Goal: Task Accomplishment & Management: Use online tool/utility

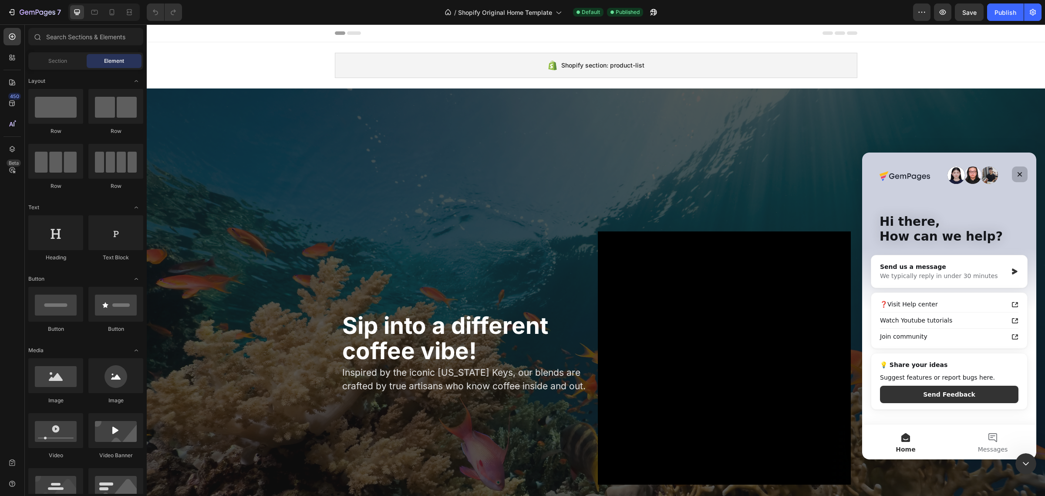
click at [1016, 179] on div "Close" at bounding box center [1020, 174] width 16 height 16
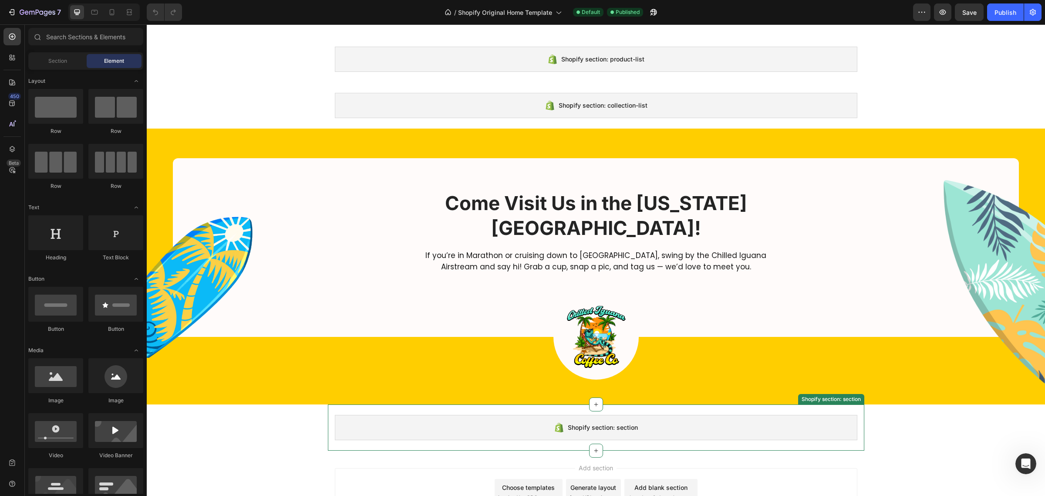
scroll to position [1632, 0]
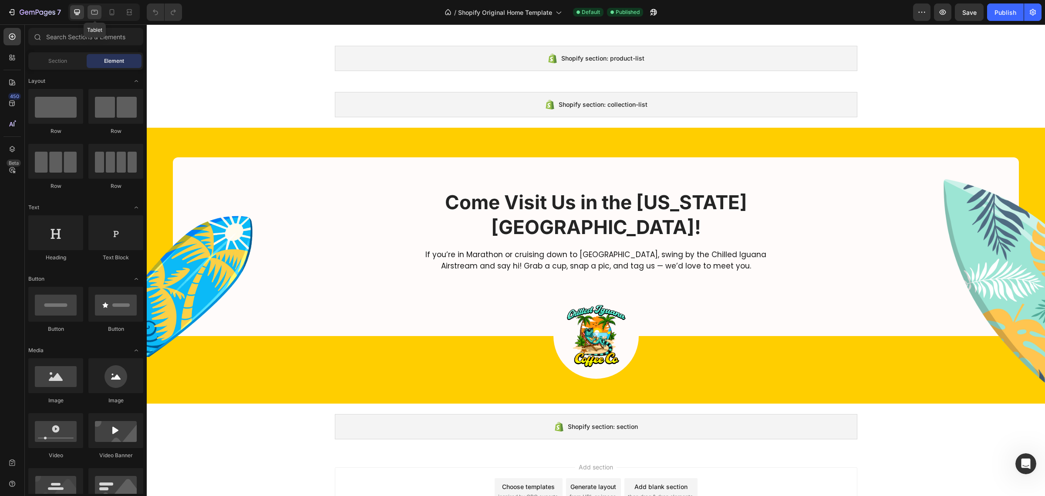
click at [95, 7] on div at bounding box center [95, 12] width 14 height 14
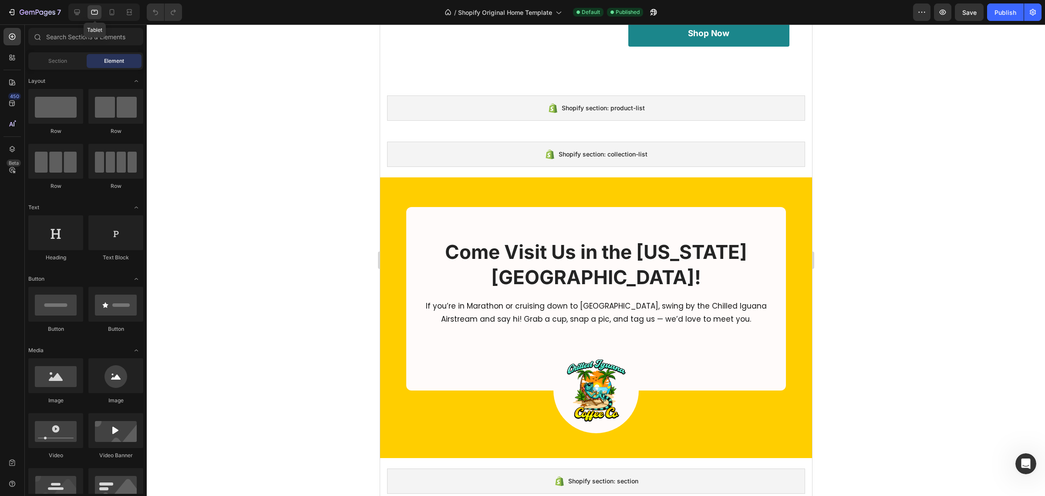
scroll to position [1590, 0]
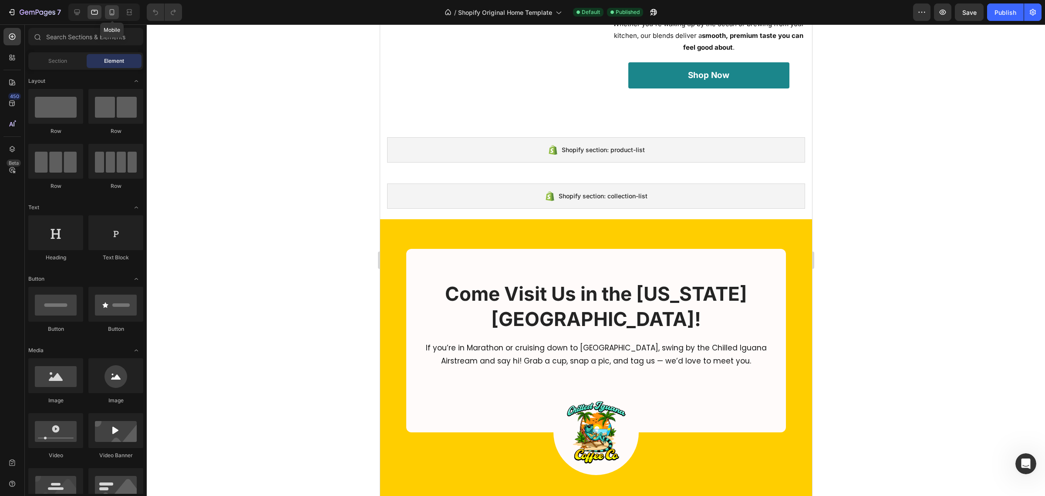
click at [113, 11] on icon at bounding box center [112, 12] width 9 height 9
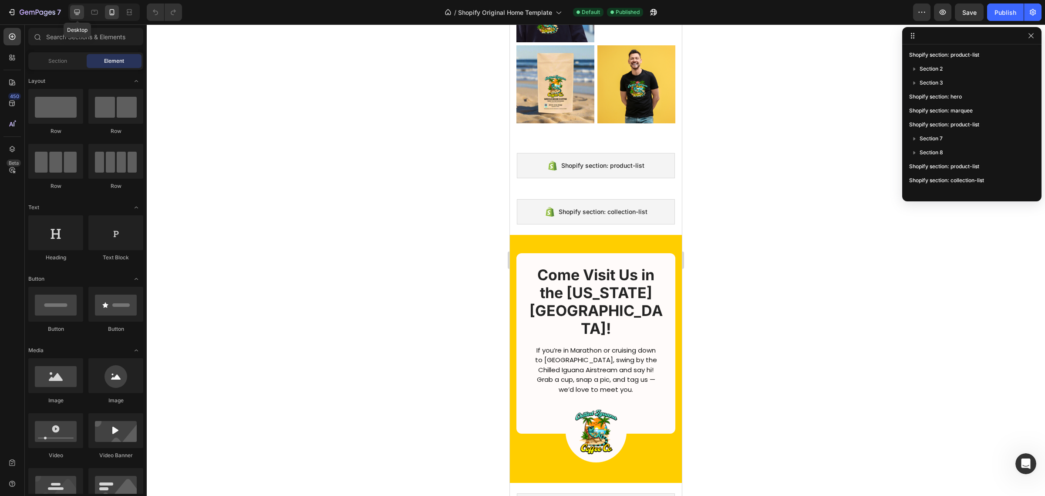
click at [72, 9] on div at bounding box center [77, 12] width 14 height 14
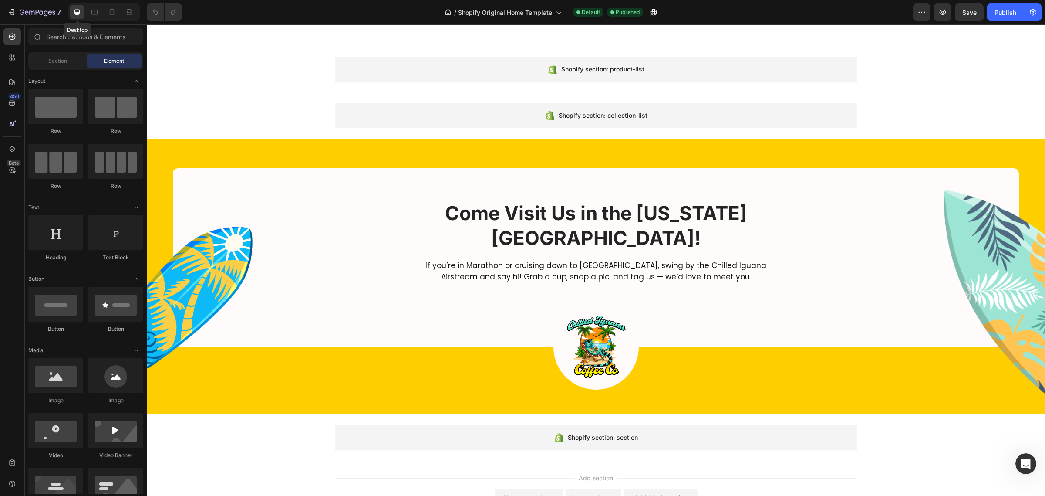
scroll to position [1590, 0]
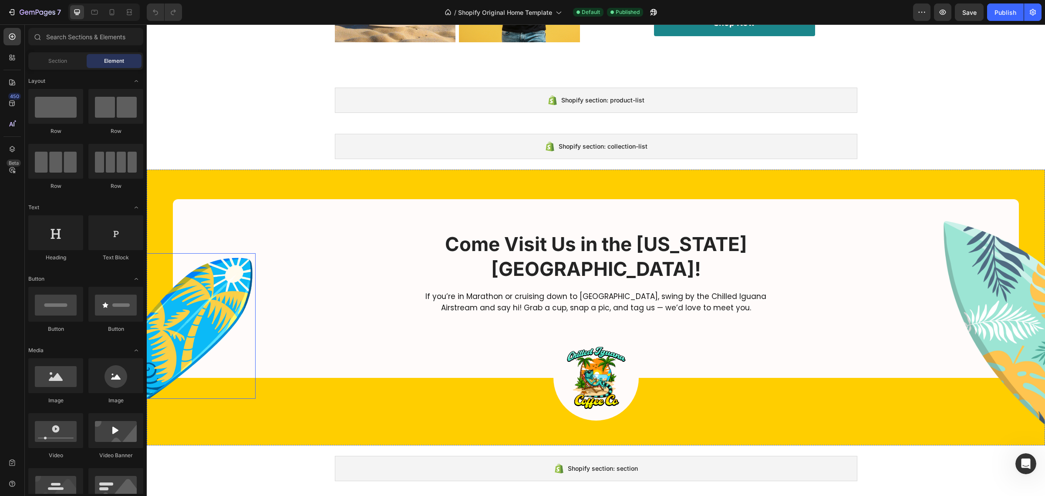
click at [225, 312] on img at bounding box center [182, 325] width 145 height 145
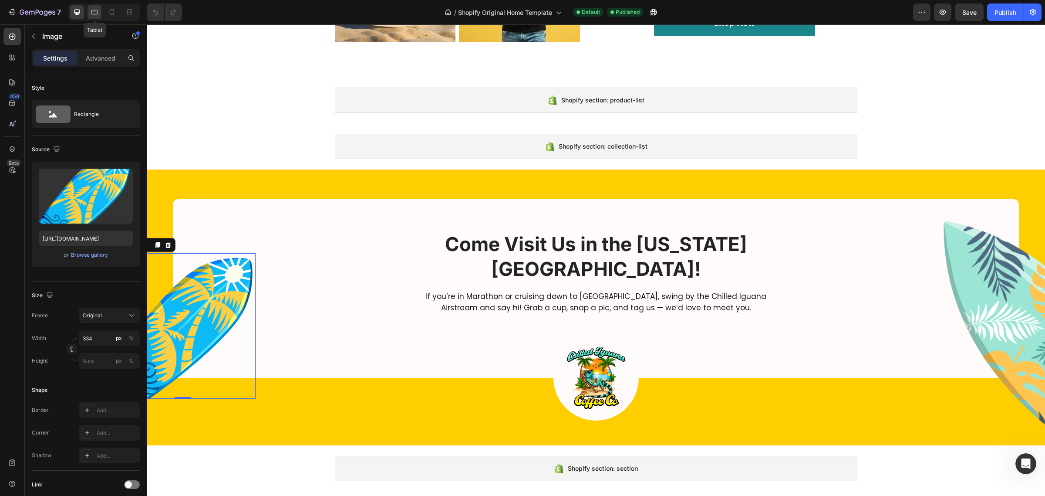
click at [92, 17] on div at bounding box center [95, 12] width 14 height 14
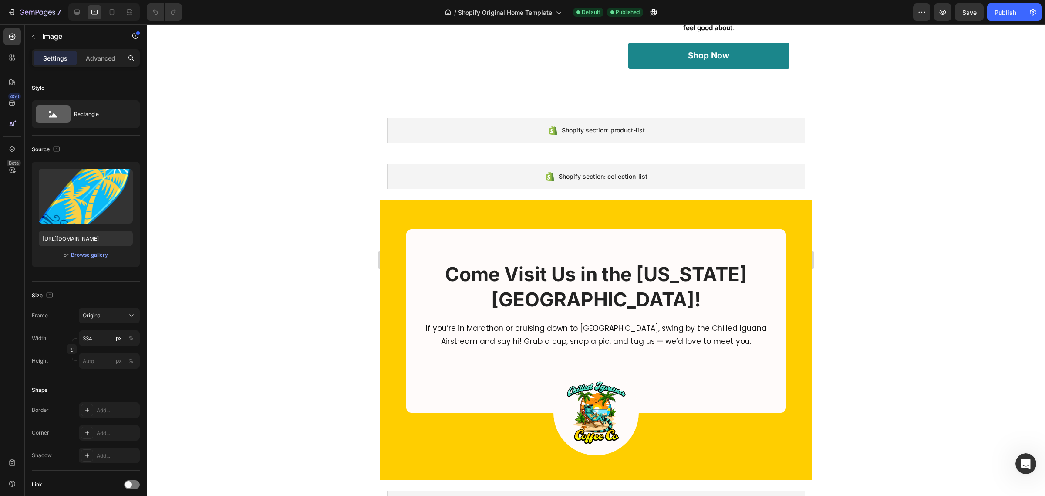
scroll to position [1579, 0]
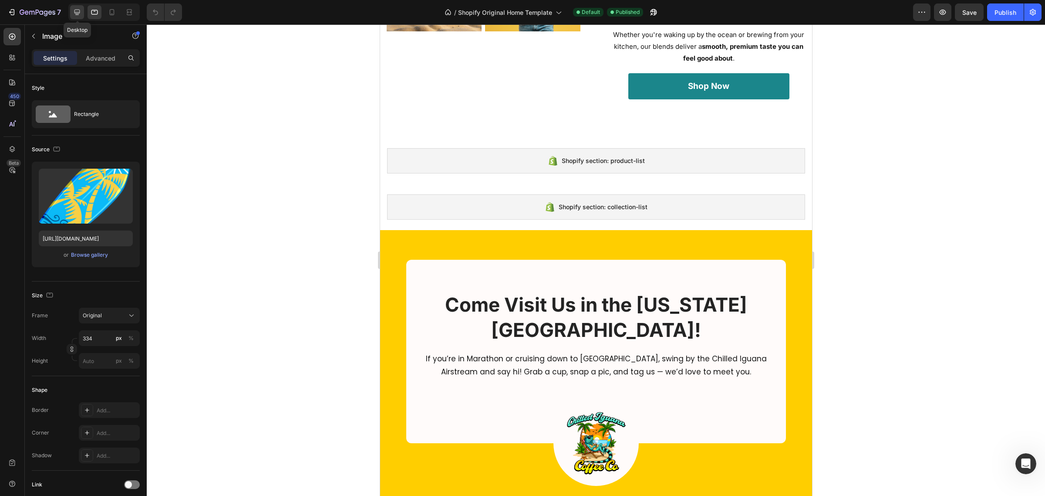
click at [78, 9] on icon at bounding box center [77, 12] width 9 height 9
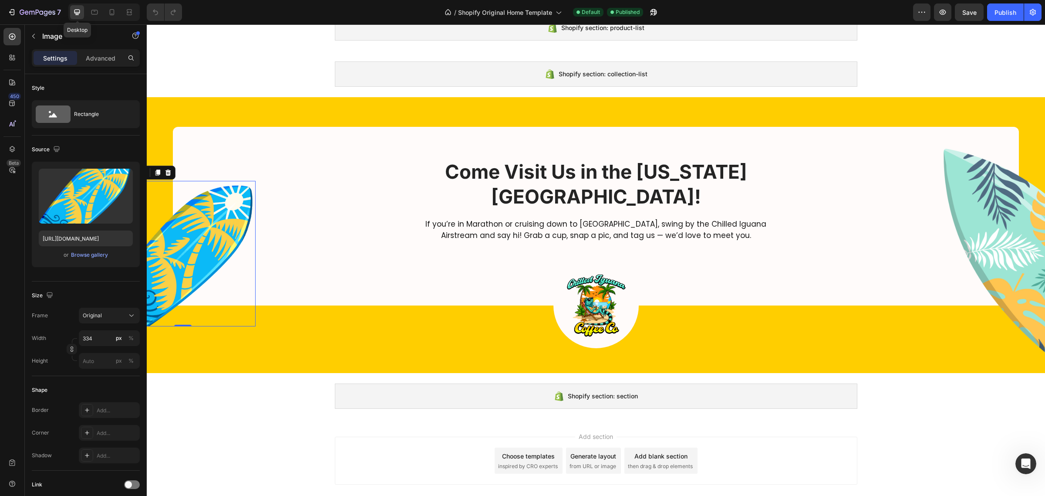
scroll to position [1666, 0]
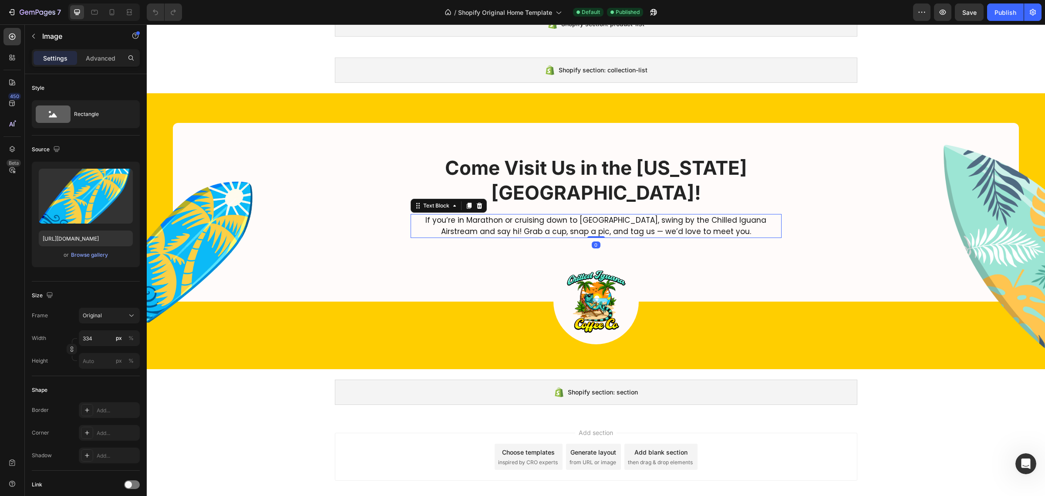
click at [571, 215] on p "If you’re in Marathon or cruising down to [GEOGRAPHIC_DATA], swing by the Chill…" at bounding box center [595, 226] width 369 height 22
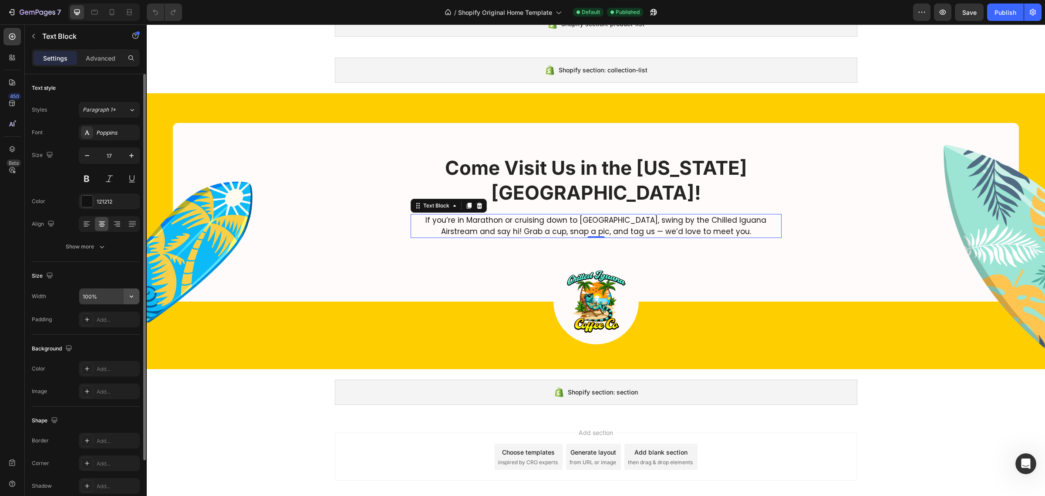
click at [133, 300] on icon "button" at bounding box center [131, 296] width 9 height 9
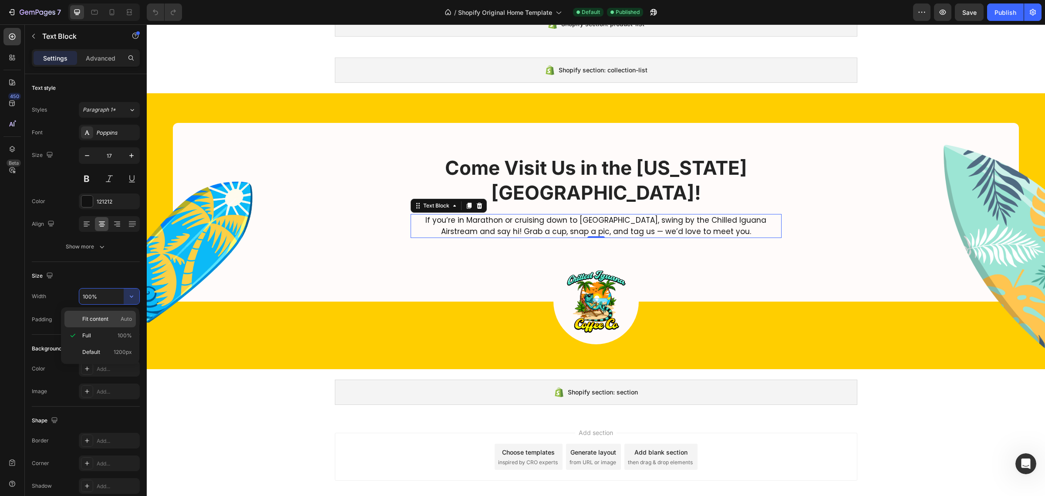
click at [122, 319] on span "Auto" at bounding box center [126, 319] width 11 height 8
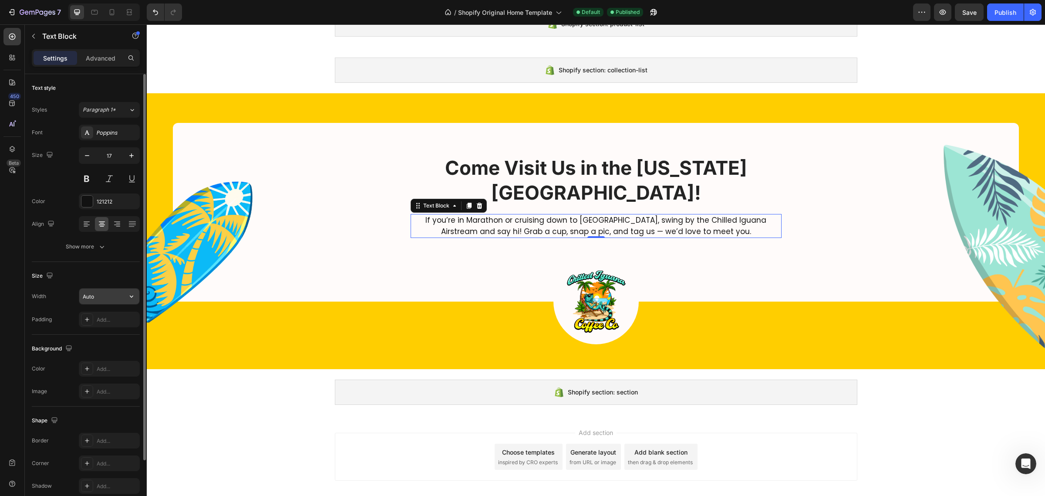
click at [129, 299] on icon "button" at bounding box center [131, 296] width 9 height 9
click at [118, 354] on span "1200px" at bounding box center [123, 352] width 18 height 8
type input "1200"
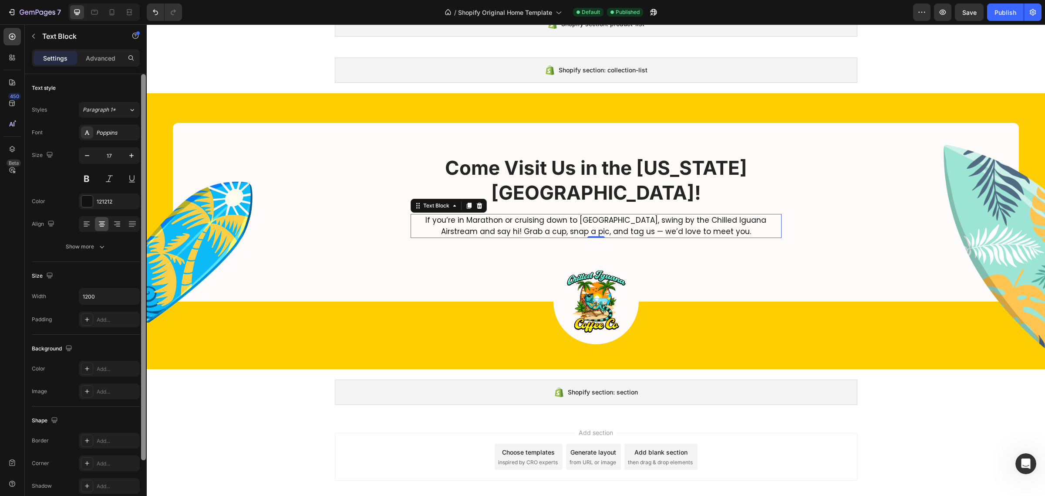
scroll to position [70, 0]
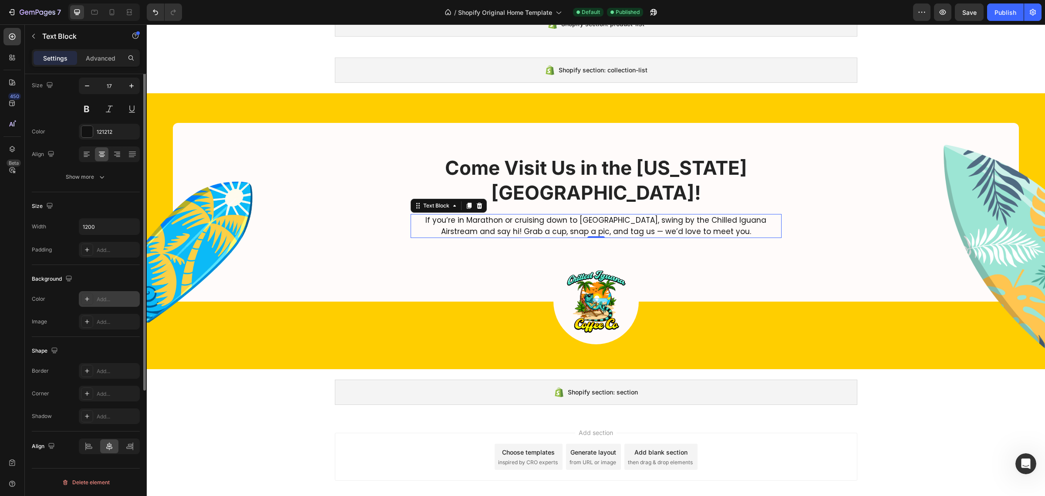
drag, startPoint x: 140, startPoint y: 289, endPoint x: 132, endPoint y: 293, distance: 9.2
click at [138, 289] on div "Text style Styles Paragraph 1* Font Poppins Size 17 Color 121212 Align Show mor…" at bounding box center [86, 297] width 122 height 446
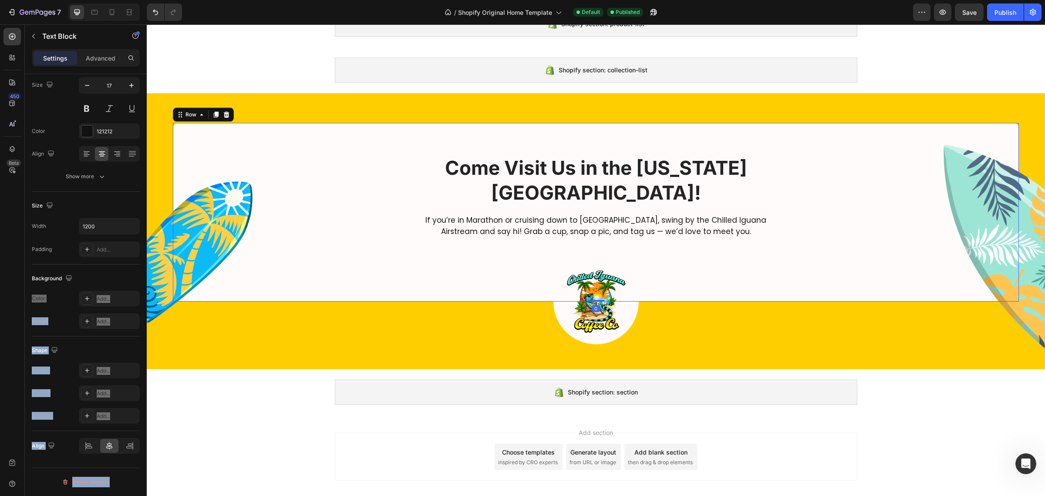
drag, startPoint x: 447, startPoint y: 260, endPoint x: 465, endPoint y: 225, distance: 38.6
click at [447, 258] on div "Come Visit Us in the [US_STATE][GEOGRAPHIC_DATA]! Heading If you’re in Marathon…" at bounding box center [596, 228] width 828 height 147
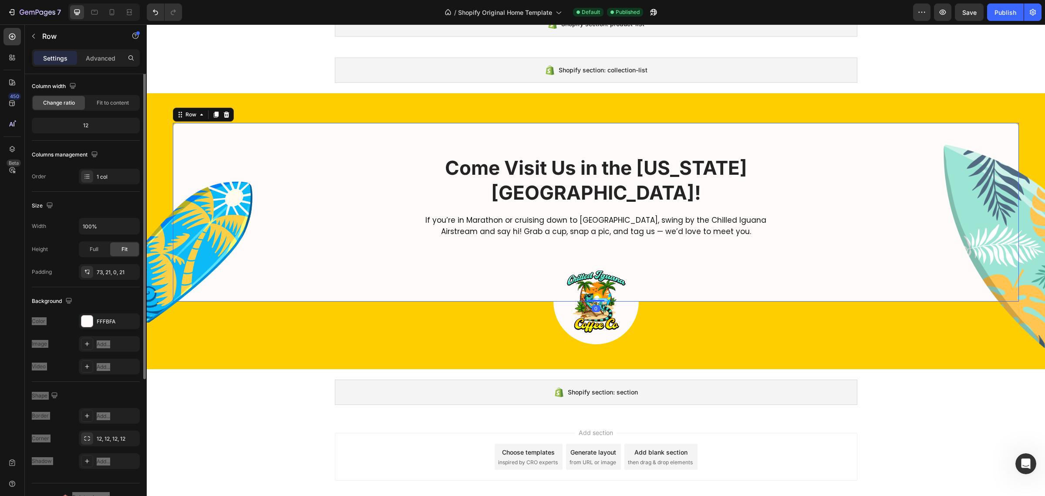
scroll to position [0, 0]
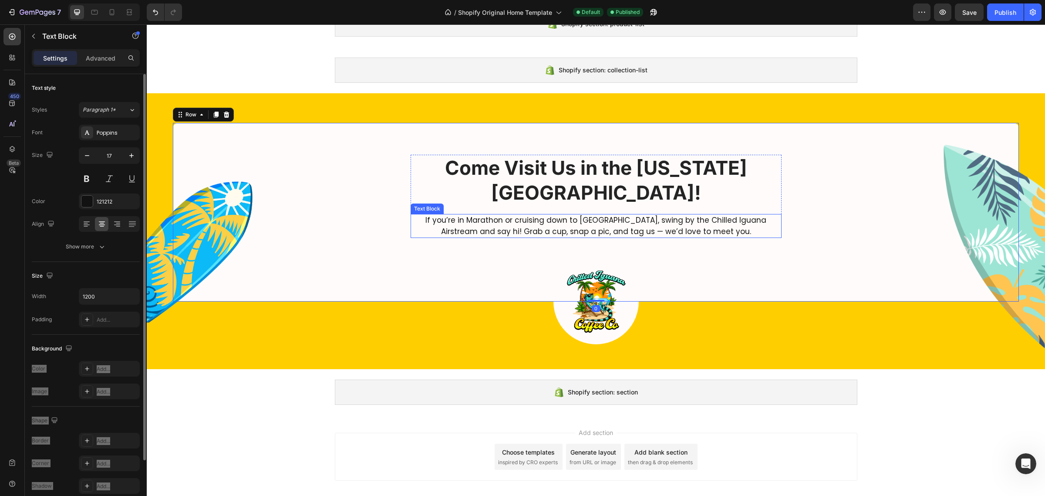
click at [472, 215] on p "If you’re in Marathon or cruising down to [GEOGRAPHIC_DATA], swing by the Chill…" at bounding box center [595, 226] width 369 height 22
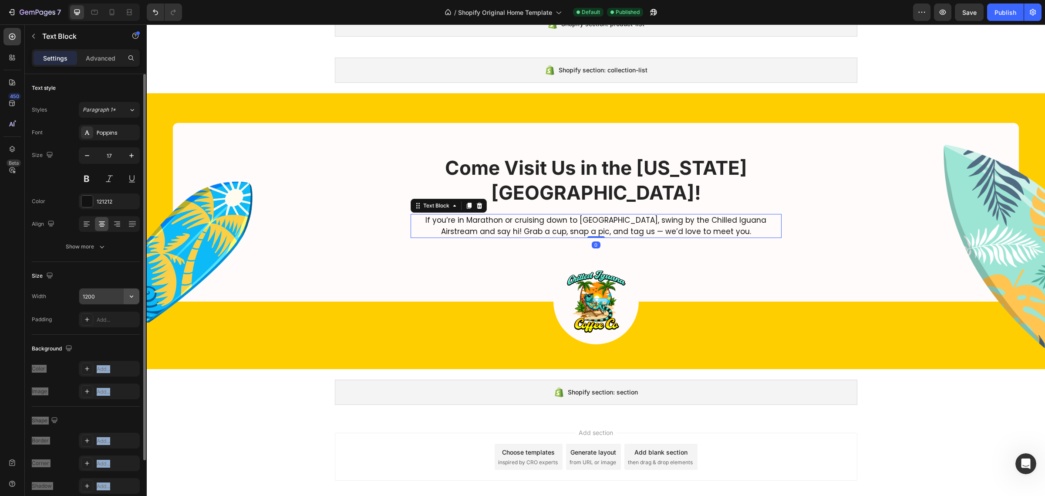
click at [136, 297] on button "button" at bounding box center [132, 296] width 16 height 16
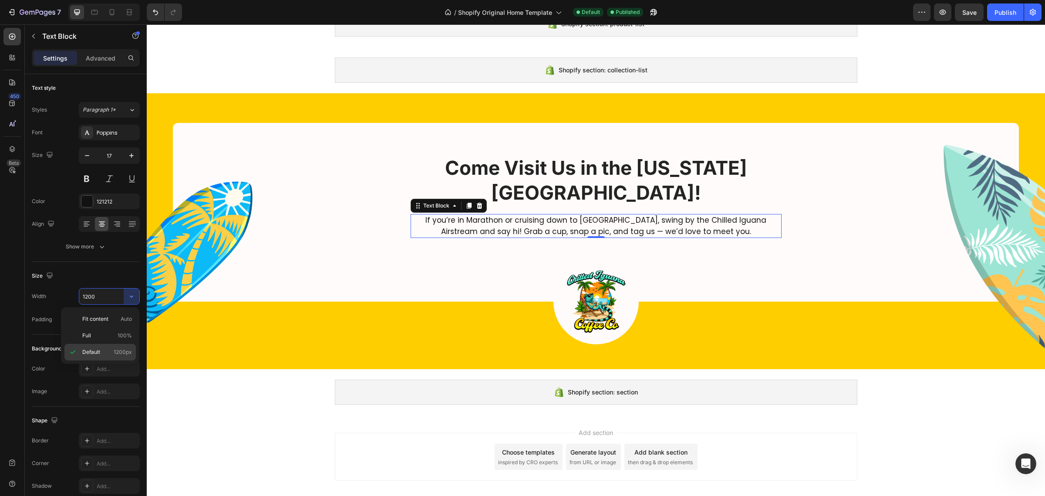
click at [115, 352] on span "1200px" at bounding box center [123, 352] width 18 height 8
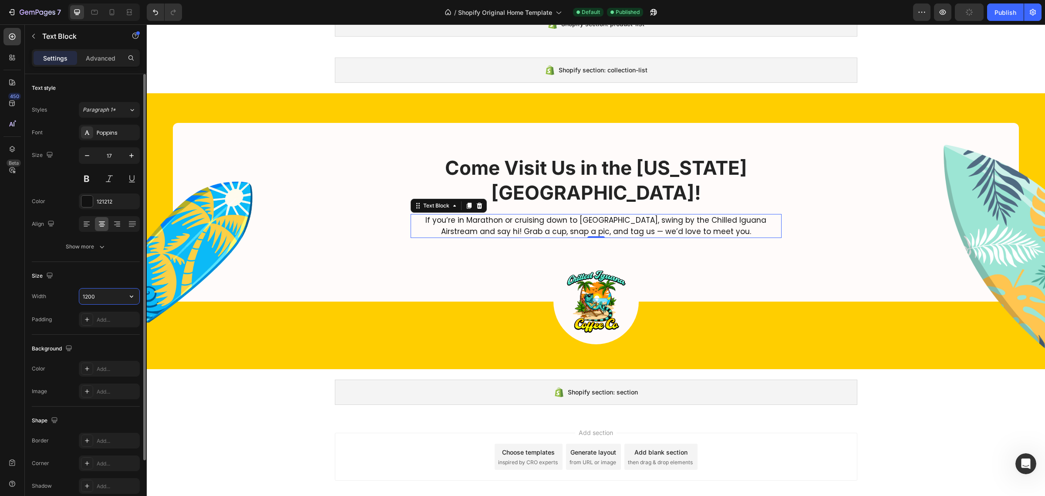
click at [105, 295] on input "1200" at bounding box center [109, 296] width 60 height 16
click at [96, 299] on input "1000" at bounding box center [109, 296] width 60 height 16
click at [110, 295] on input "900" at bounding box center [109, 296] width 60 height 16
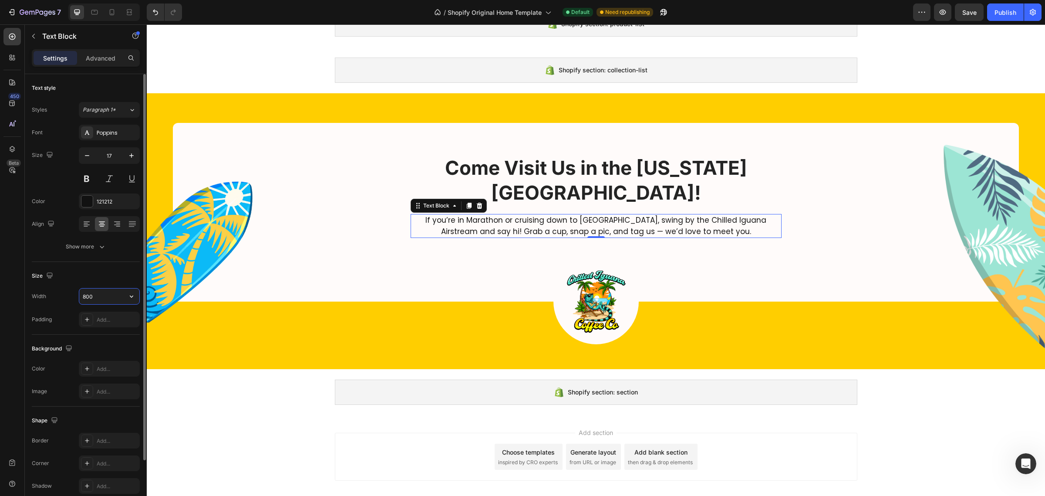
click at [110, 295] on input "800" at bounding box center [109, 296] width 60 height 16
click at [110, 297] on input "800" at bounding box center [109, 296] width 60 height 16
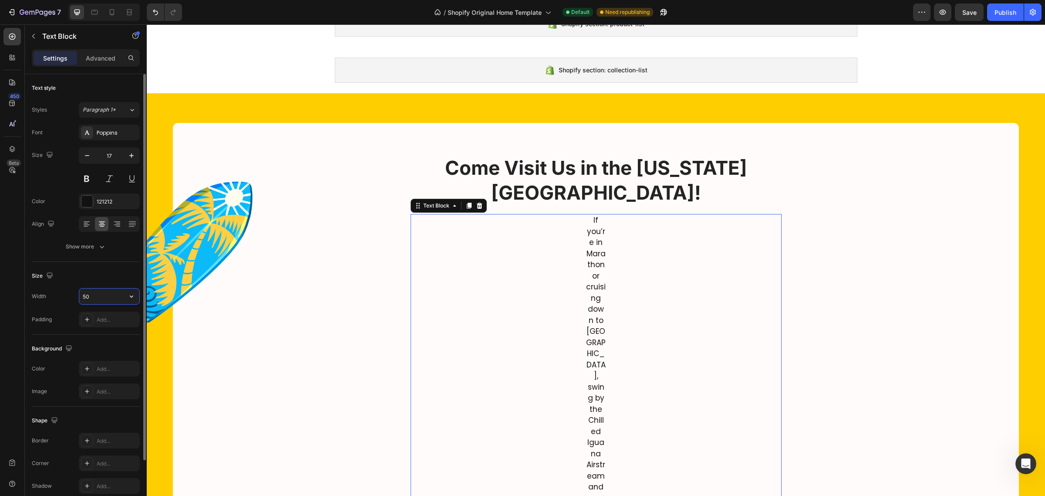
type input "5"
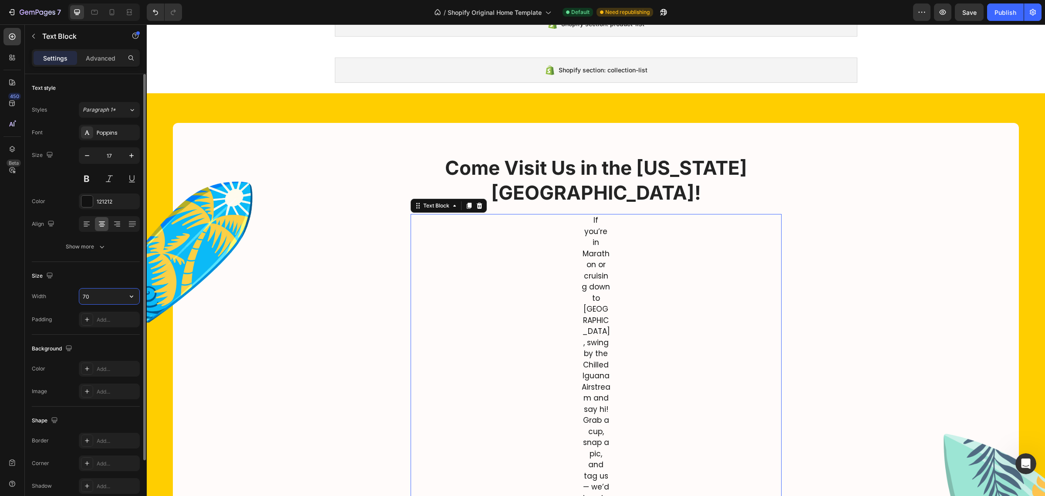
type input "7"
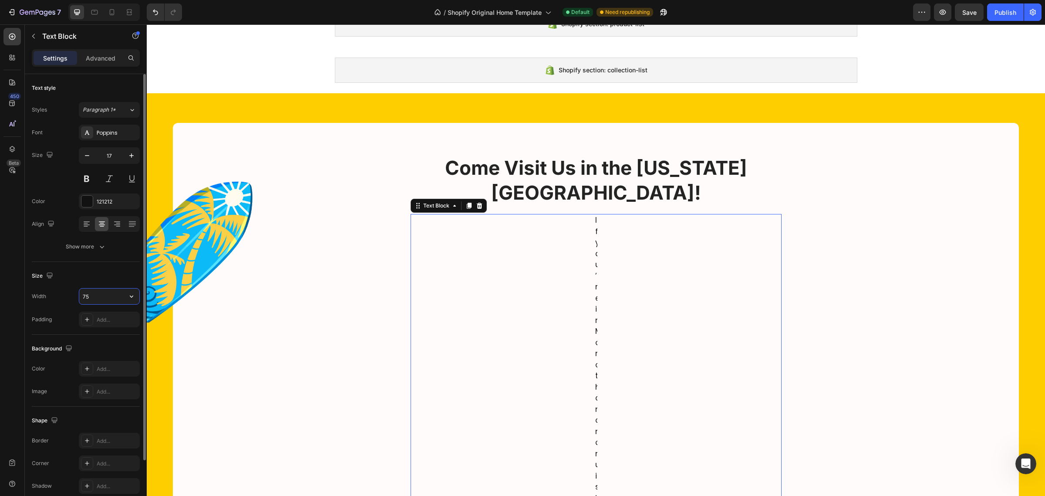
type input "750"
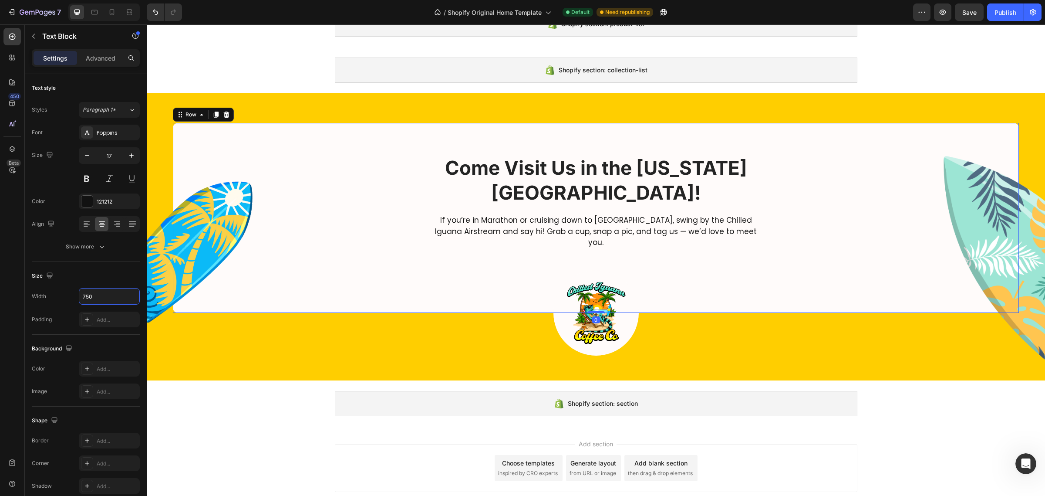
click at [813, 264] on div "Come Visit Us in the [US_STATE][GEOGRAPHIC_DATA]! Heading If you’re in Marathon…" at bounding box center [596, 234] width 828 height 158
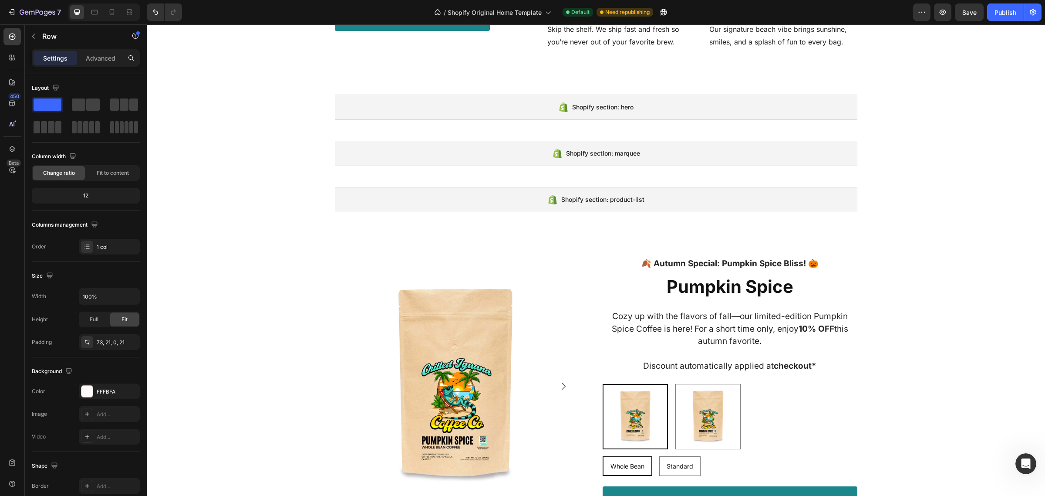
scroll to position [800, 0]
click at [852, 212] on div "Shopify section: product-list" at bounding box center [596, 198] width 523 height 25
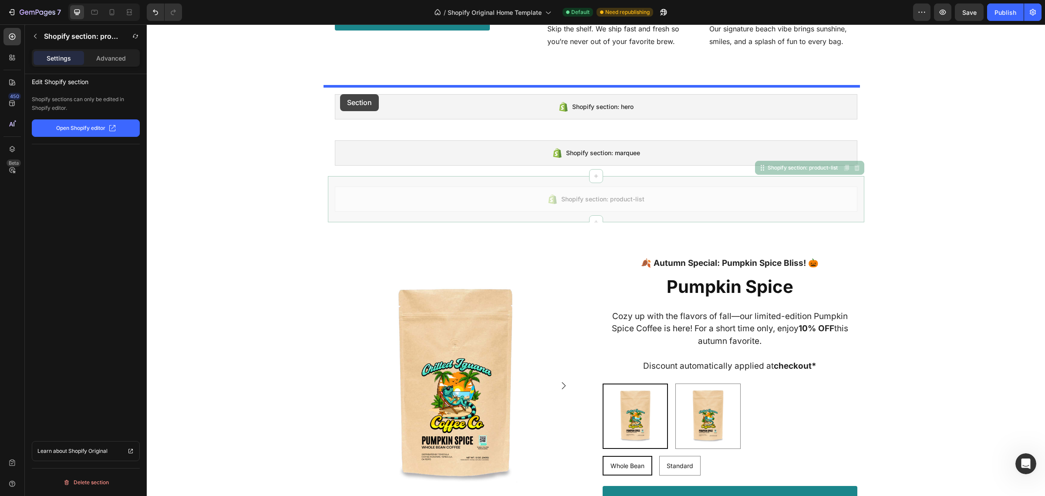
drag, startPoint x: 327, startPoint y: 206, endPoint x: 340, endPoint y: 94, distance: 111.8
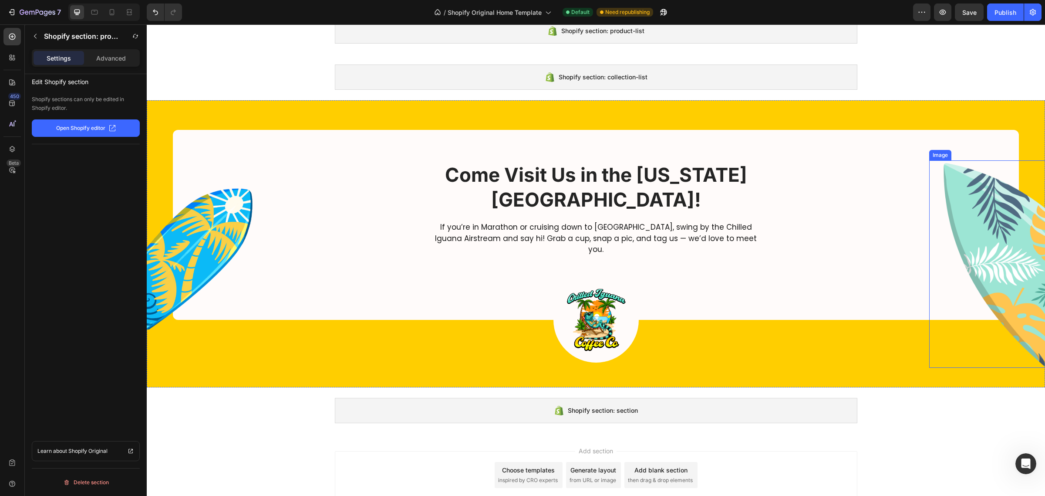
scroll to position [1666, 0]
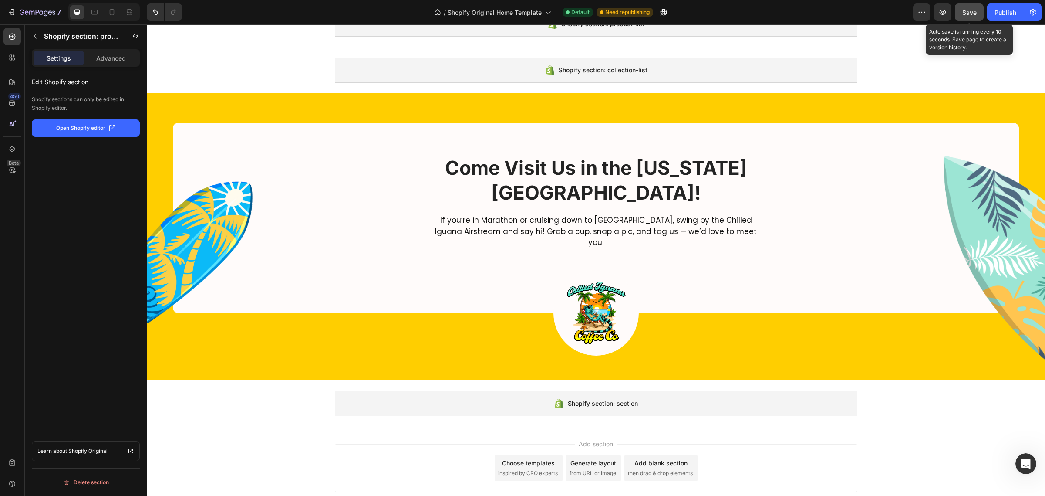
click at [966, 5] on button "Save" at bounding box center [969, 11] width 29 height 17
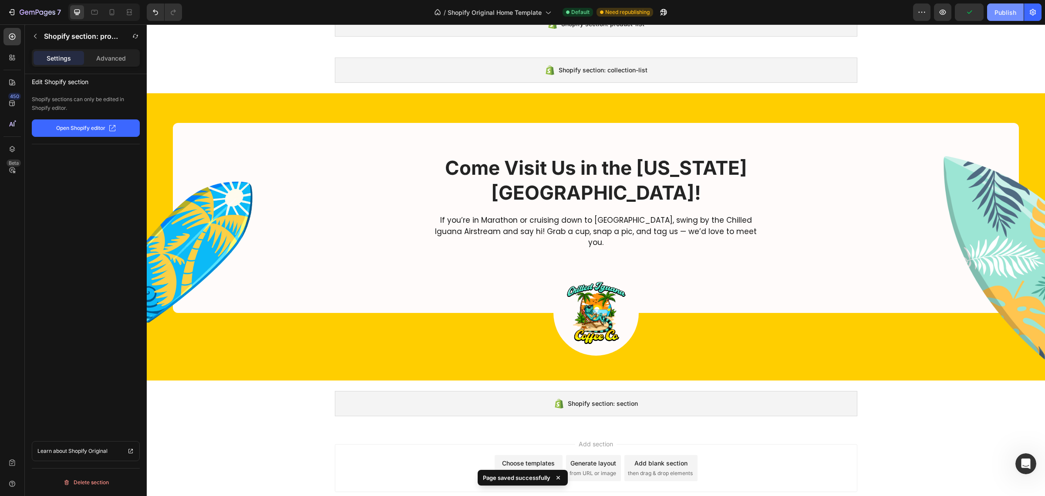
click at [1000, 13] on div "Publish" at bounding box center [1006, 12] width 22 height 9
